Goal: Complete application form

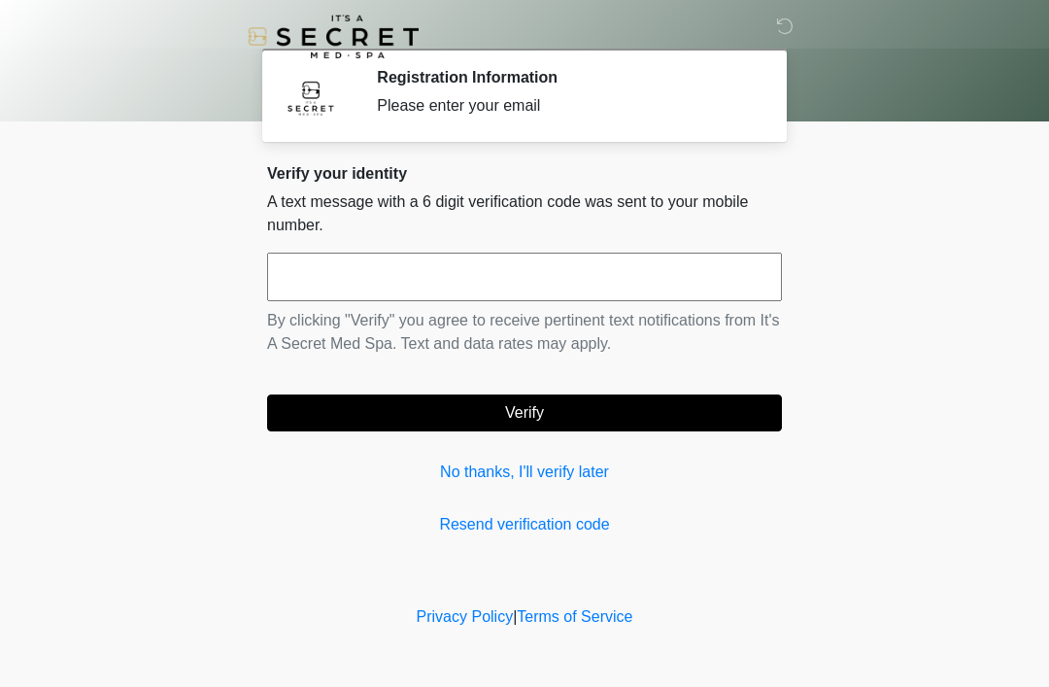
click at [507, 482] on link "No thanks, I'll verify later" at bounding box center [524, 472] width 515 height 23
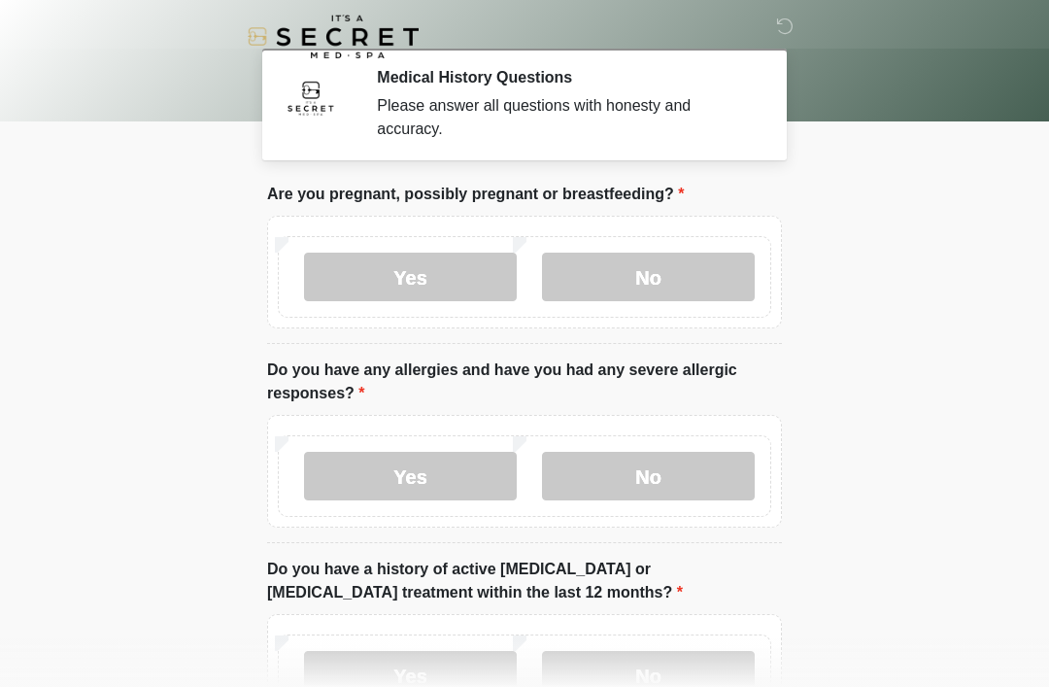
click at [670, 284] on label "No" at bounding box center [648, 277] width 213 height 49
click at [647, 473] on label "No" at bounding box center [648, 476] width 213 height 49
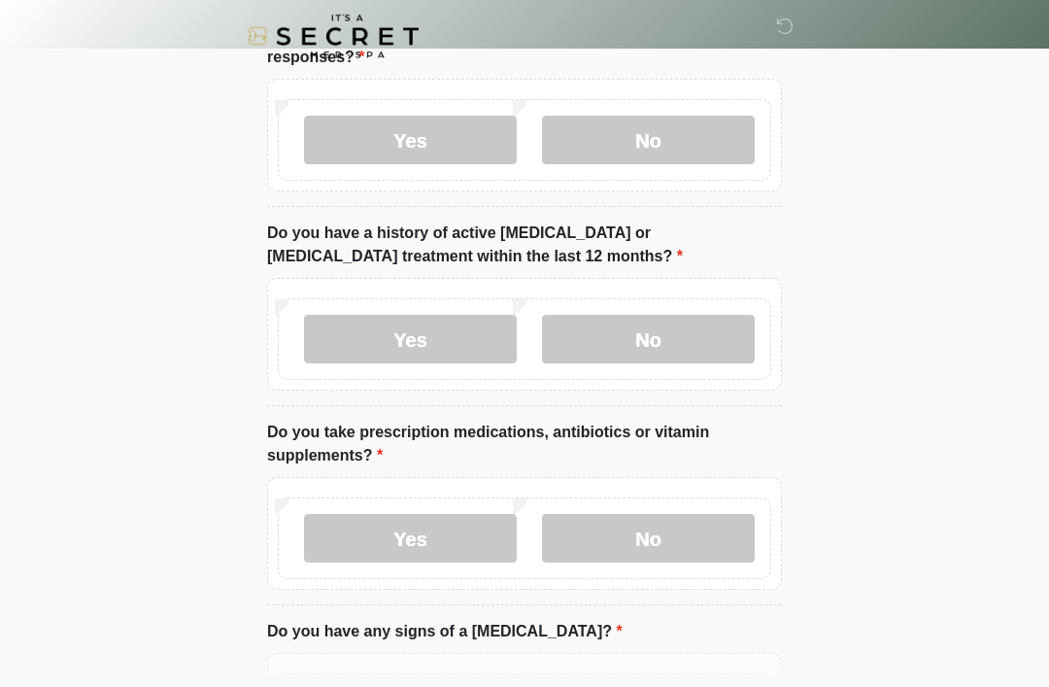
click at [653, 322] on label "No" at bounding box center [648, 340] width 213 height 49
click at [606, 525] on label "No" at bounding box center [648, 538] width 213 height 49
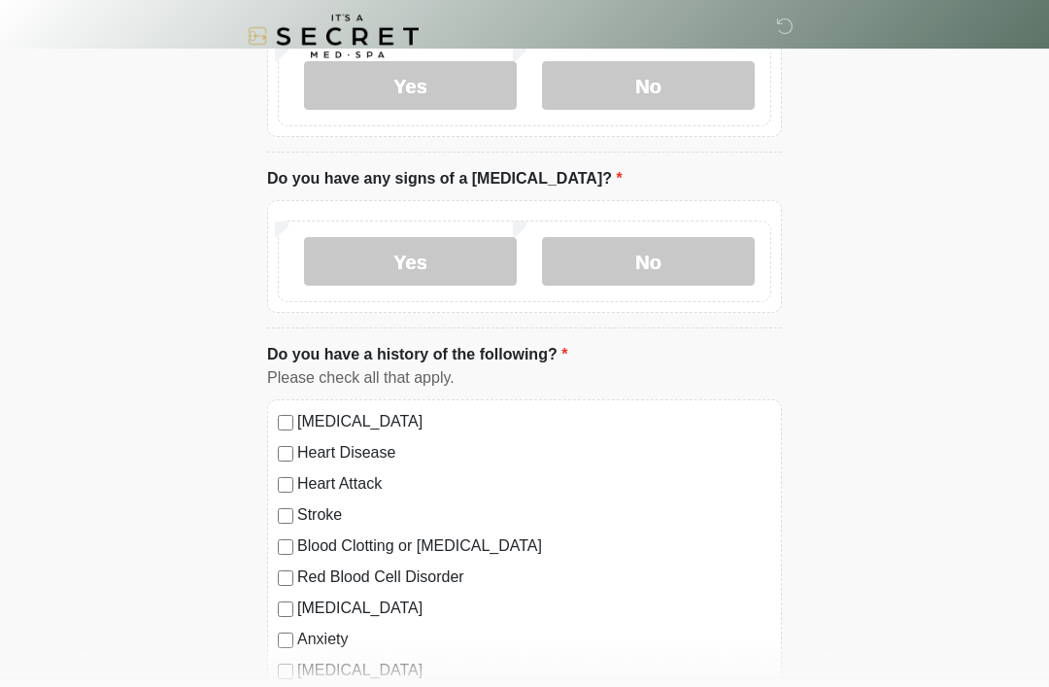
click at [660, 257] on label "No" at bounding box center [648, 262] width 213 height 49
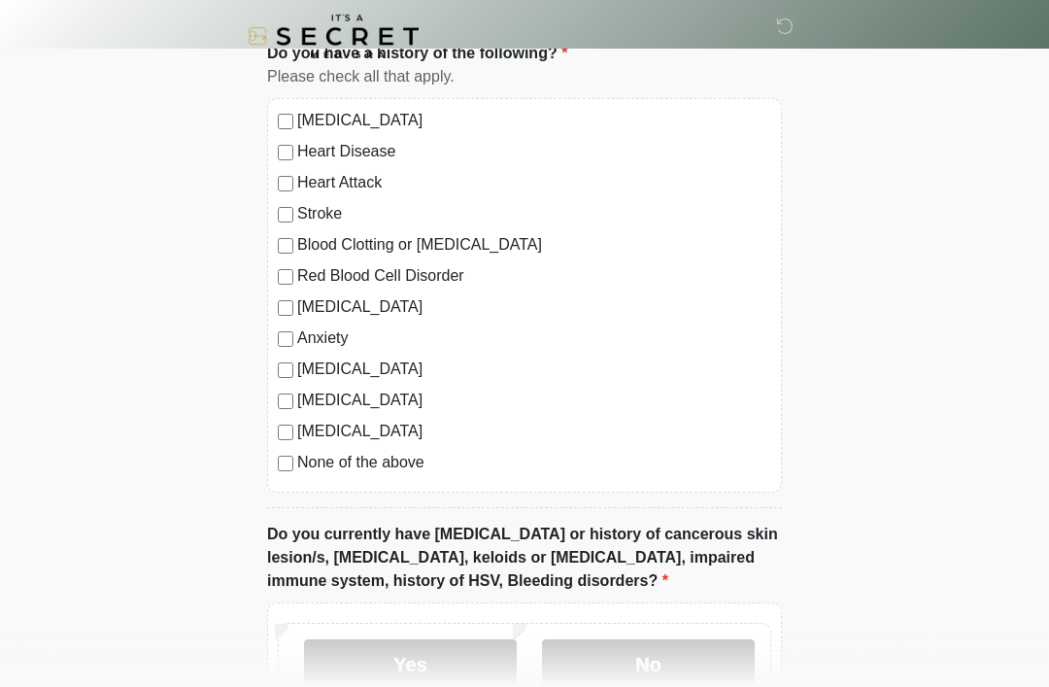
scroll to position [1194, 0]
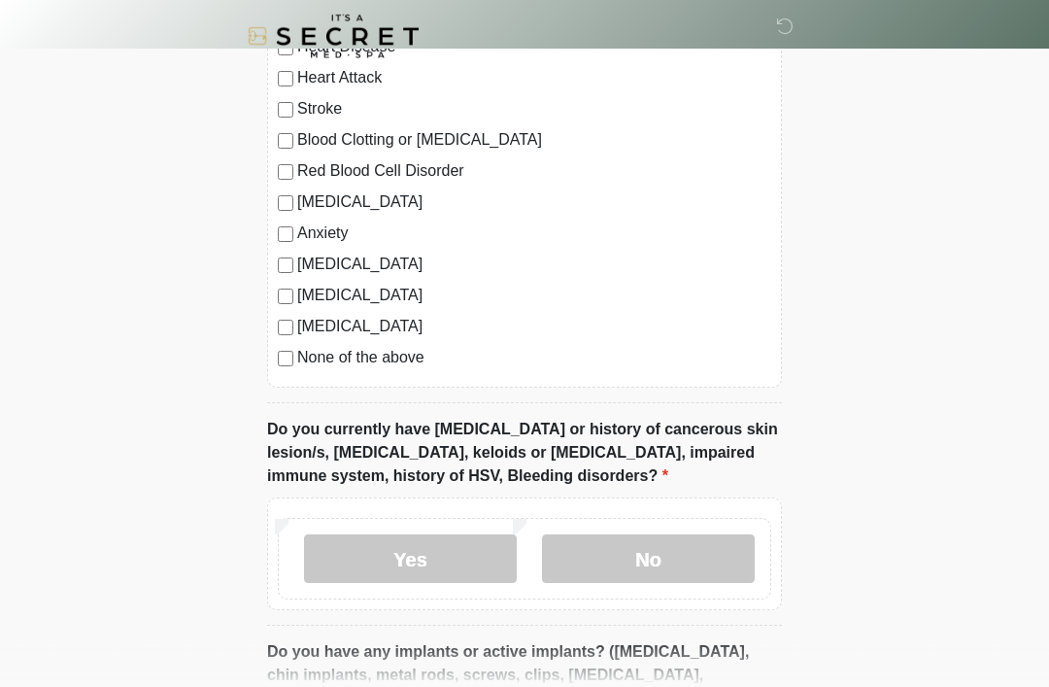
click at [273, 353] on div "High Blood Pressure Heart Disease Heart Attack Stroke Blood Clotting or Bleedin…" at bounding box center [524, 191] width 515 height 394
click at [635, 549] on label "No" at bounding box center [648, 559] width 213 height 49
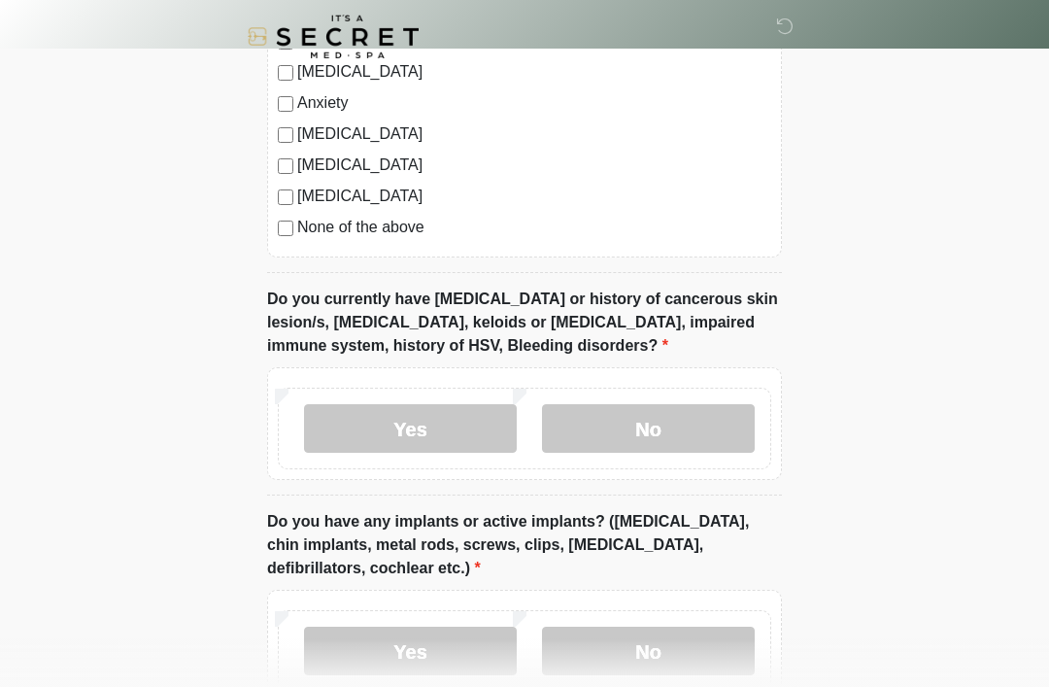
scroll to position [1624, 0]
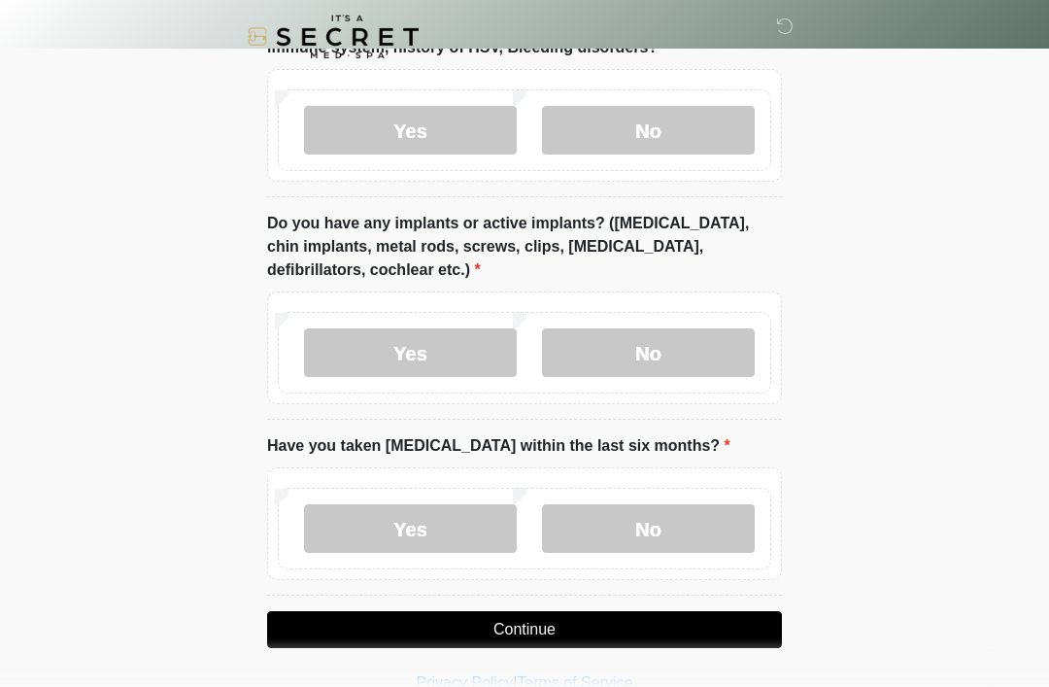
click at [667, 339] on label "No" at bounding box center [648, 352] width 213 height 49
click at [633, 536] on label "No" at bounding box center [648, 528] width 213 height 49
click at [573, 611] on button "Continue" at bounding box center [524, 629] width 515 height 37
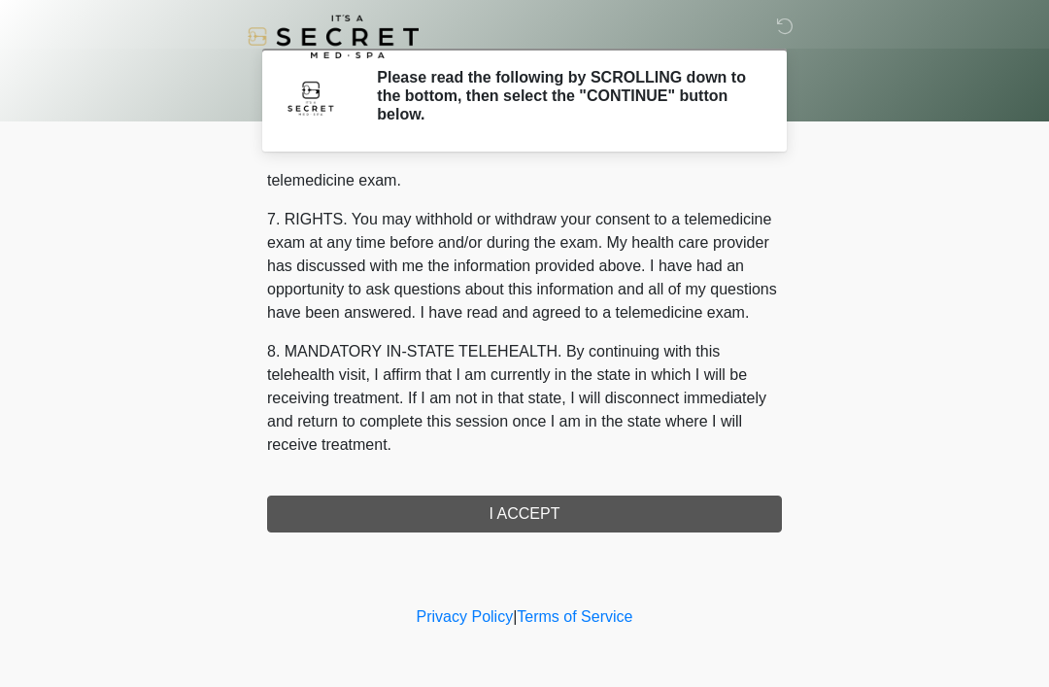
scroll to position [829, 0]
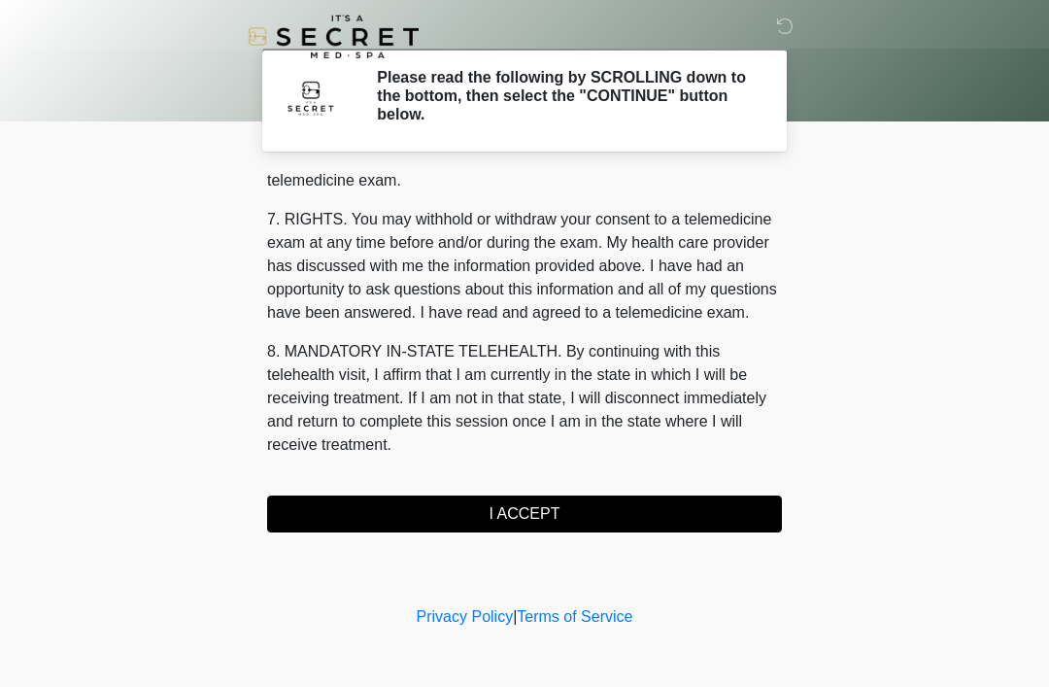
click at [518, 516] on button "I ACCEPT" at bounding box center [524, 514] width 515 height 37
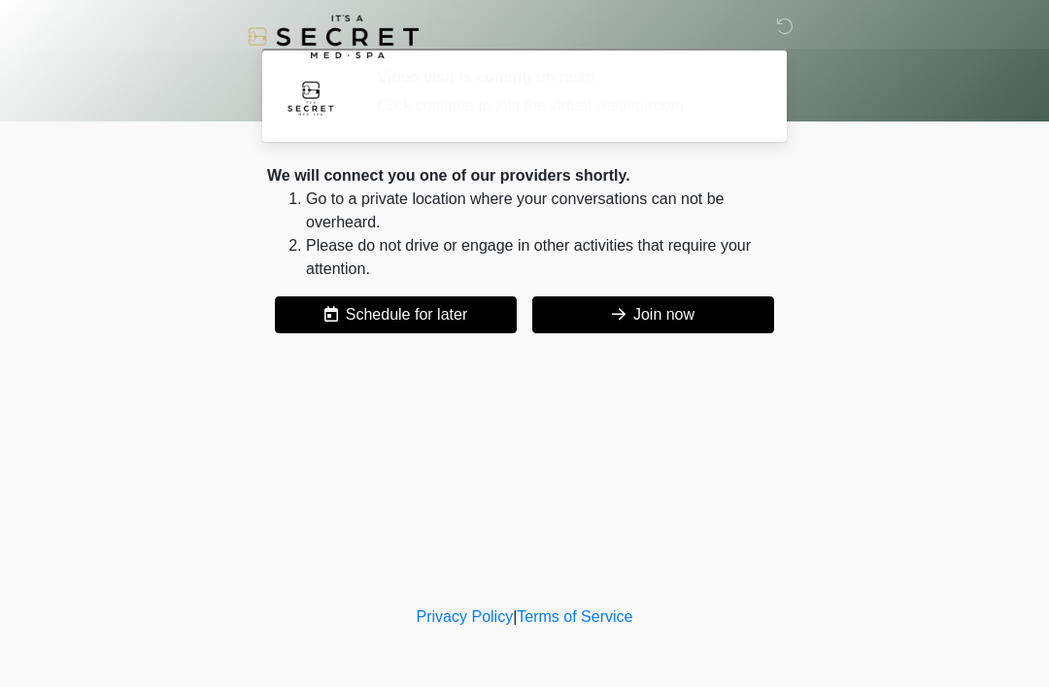
click at [681, 313] on button "Join now" at bounding box center [653, 314] width 242 height 37
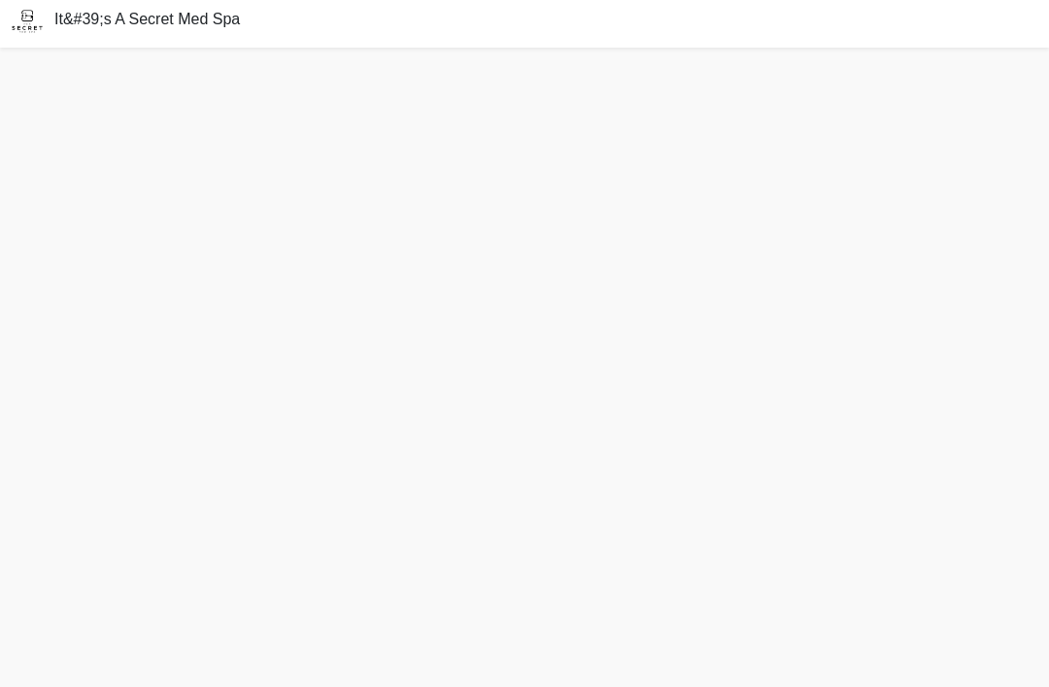
scroll to position [68, 0]
